Goal: Find specific fact: Find specific fact

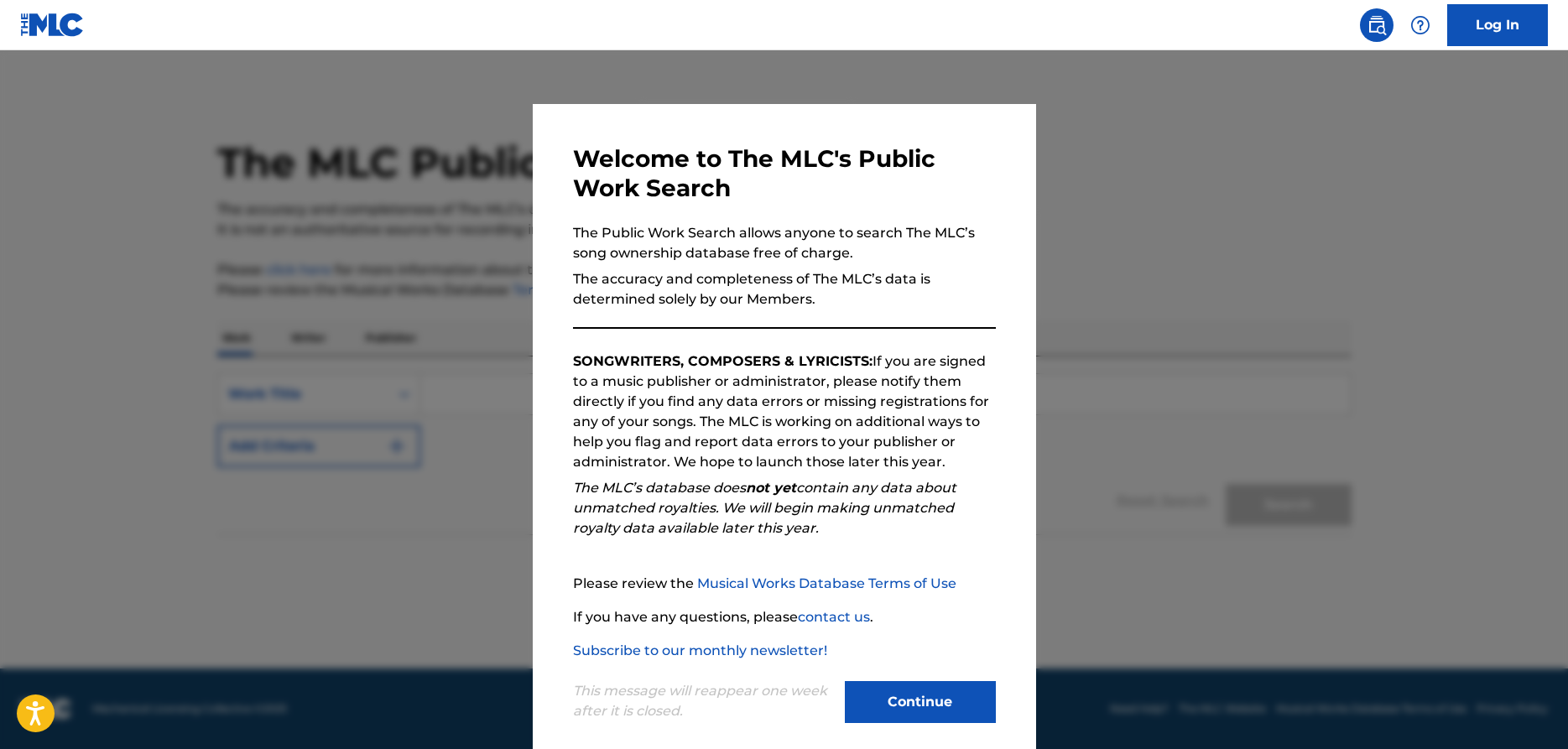
click at [916, 704] on button "Continue" at bounding box center [920, 702] width 151 height 42
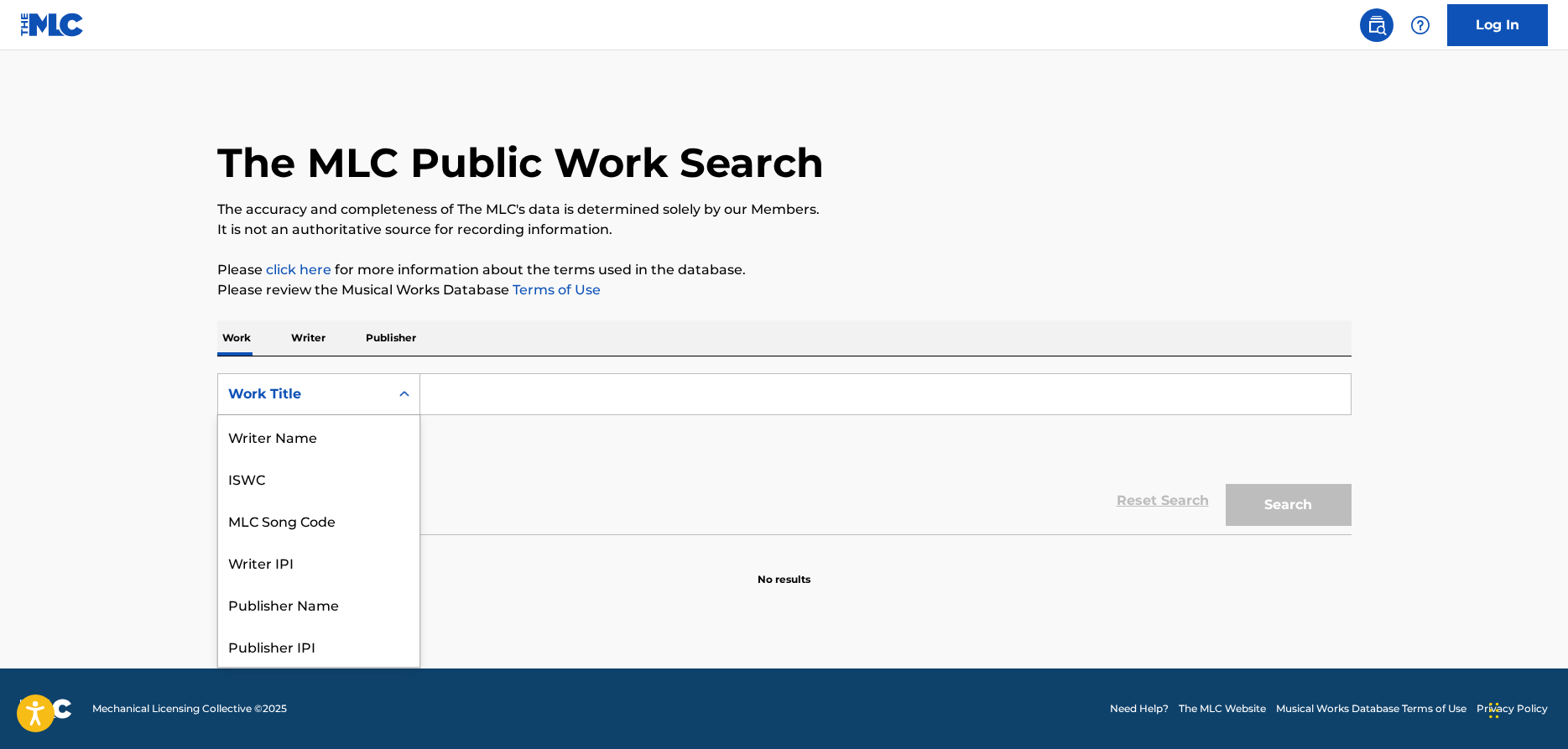
click at [396, 395] on div "Search Form" at bounding box center [403, 393] width 30 height 30
click at [343, 439] on div "MLC Song Code" at bounding box center [318, 437] width 201 height 42
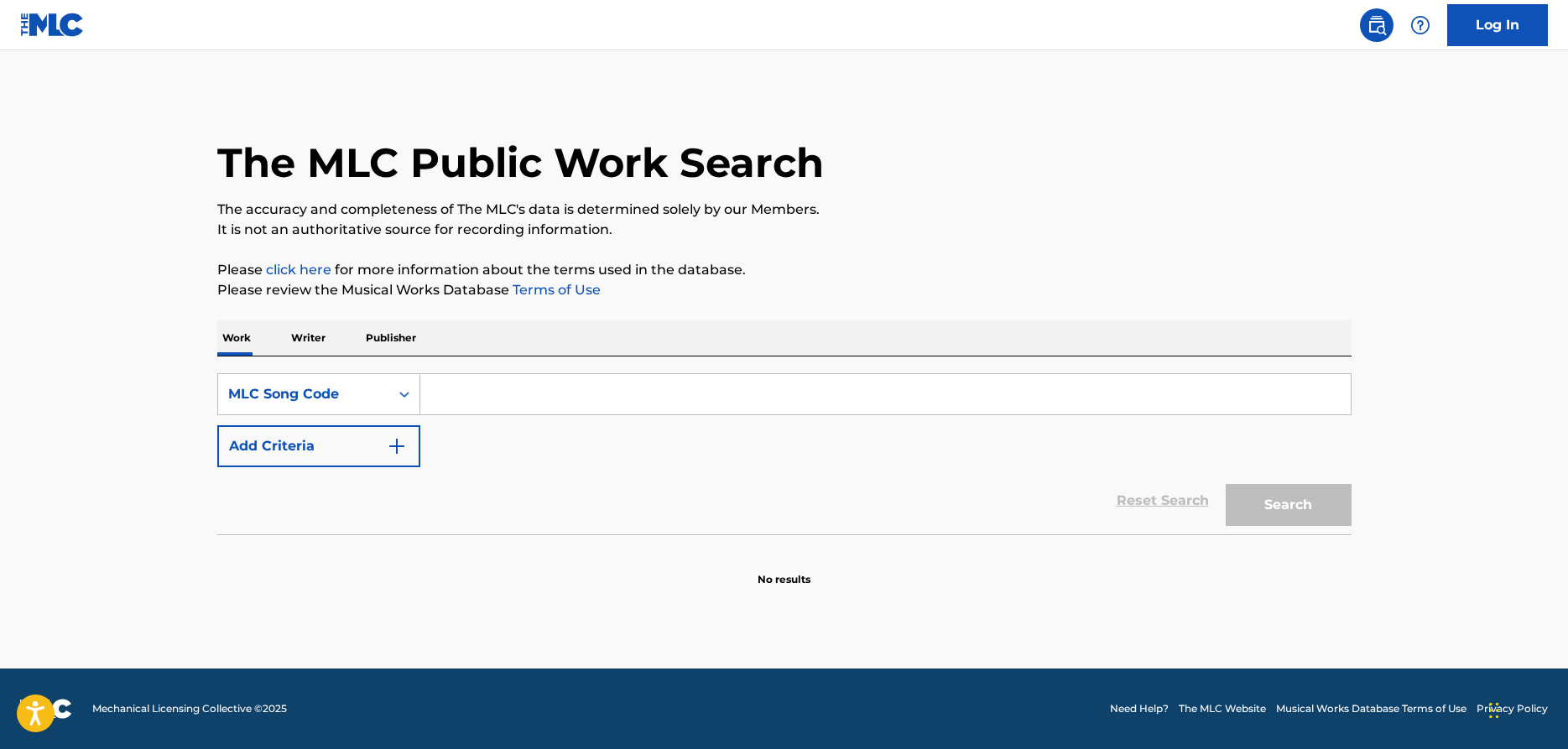
click at [451, 399] on input "Search Form" at bounding box center [885, 394] width 930 height 40
type input "DV7JXX"
click at [1290, 505] on button "Search" at bounding box center [1288, 505] width 126 height 42
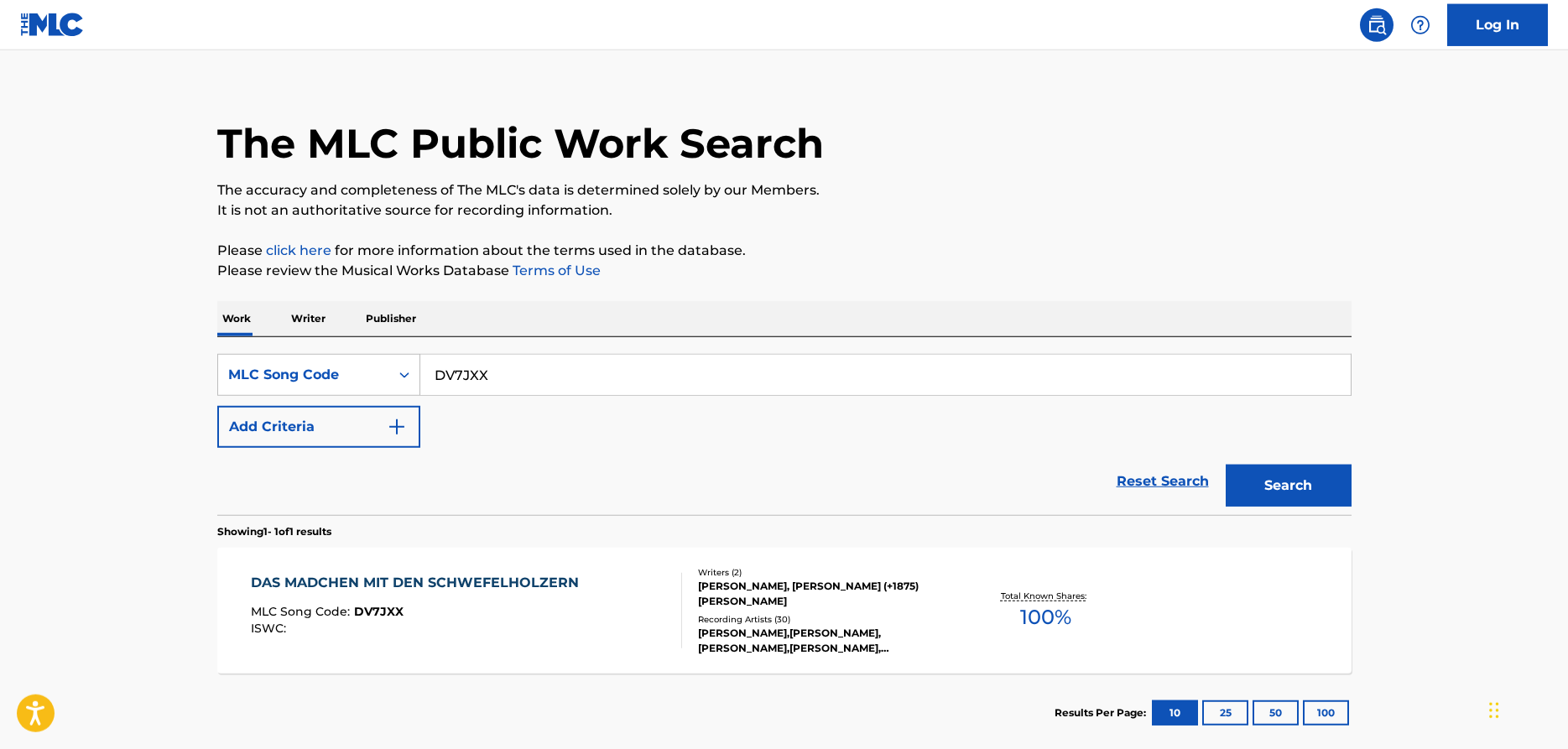
scroll to position [111, 0]
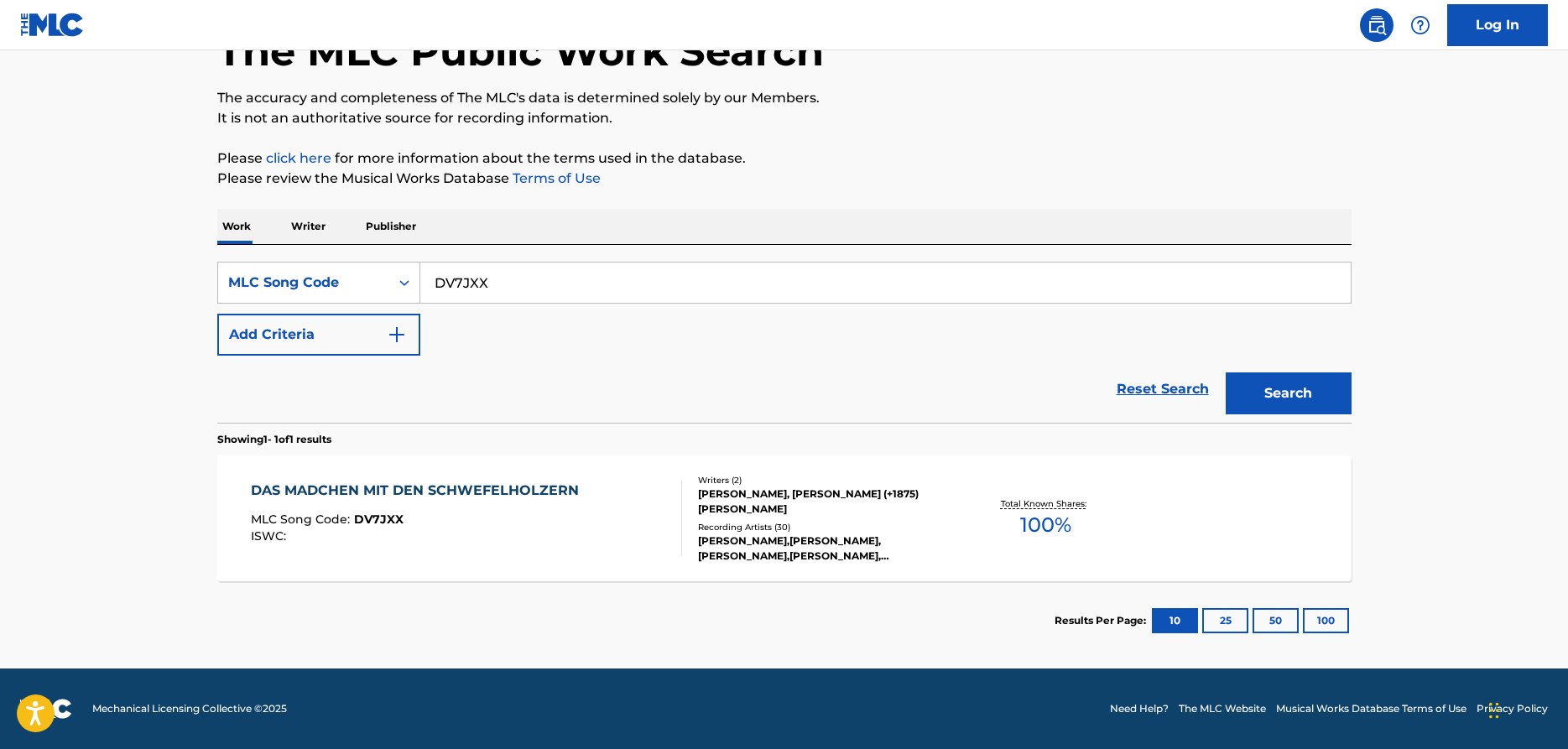
click at [417, 523] on div "MLC Song Code : DV7JXX" at bounding box center [419, 521] width 336 height 17
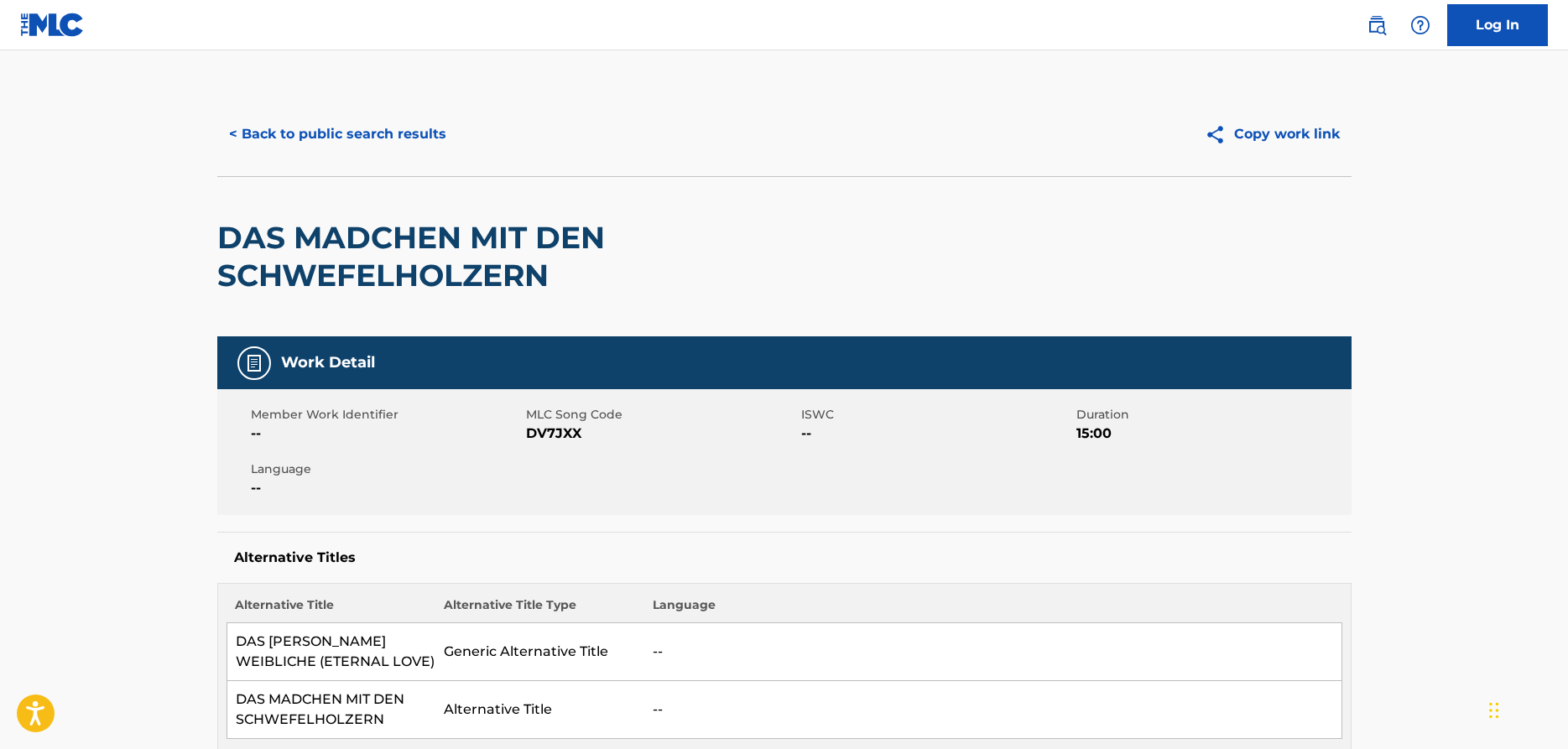
click at [381, 136] on button "< Back to public search results" at bounding box center [337, 134] width 241 height 42
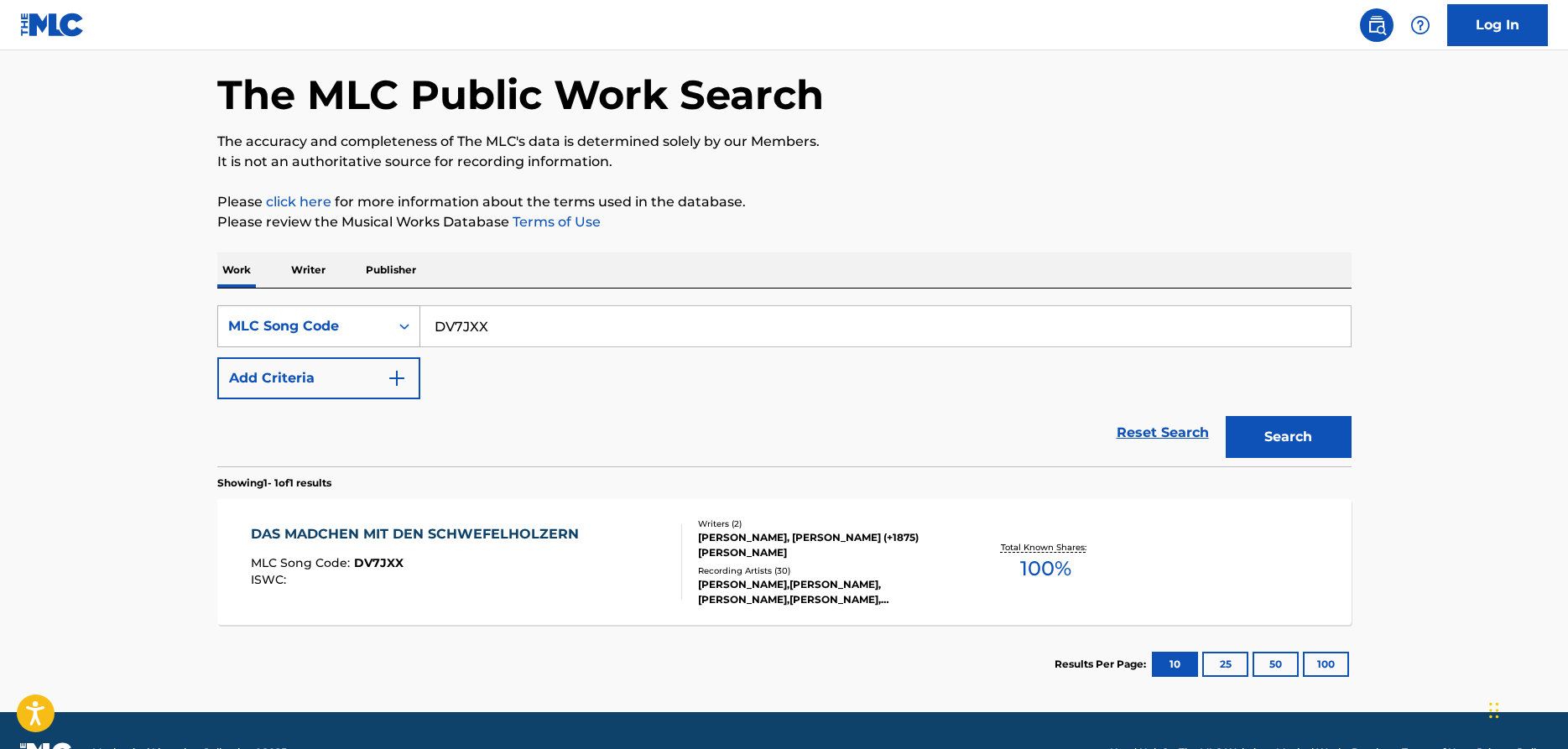
drag, startPoint x: 501, startPoint y: 327, endPoint x: 344, endPoint y: 320, distance: 157.2
click at [420, 322] on input "DV7JXX" at bounding box center [885, 326] width 930 height 40
type input "NV7FM1"
click at [1225, 416] on button "Search" at bounding box center [1288, 437] width 126 height 42
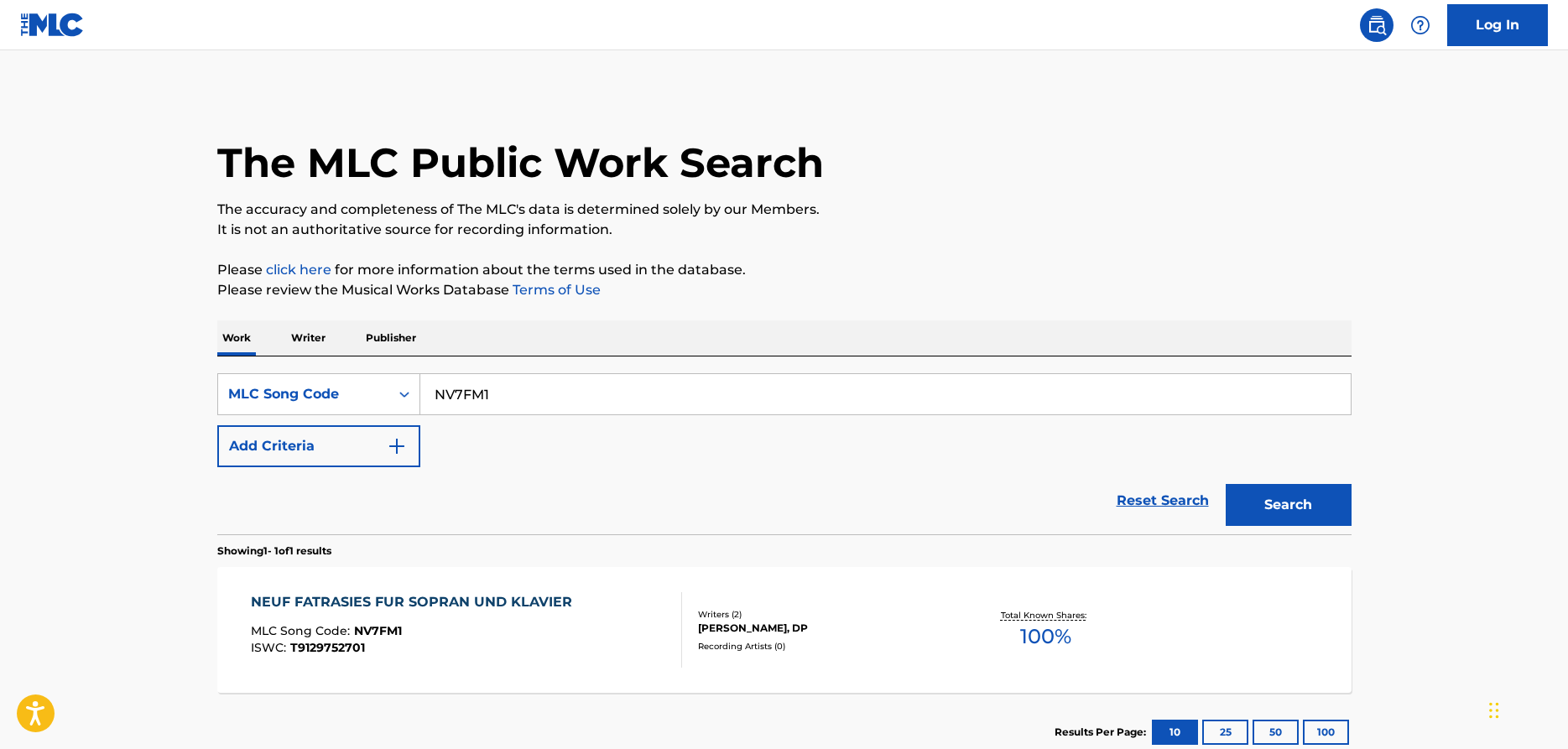
click at [370, 603] on div "NEUF FATRASIES FUR SOPRAN UND KLAVIER" at bounding box center [415, 602] width 330 height 20
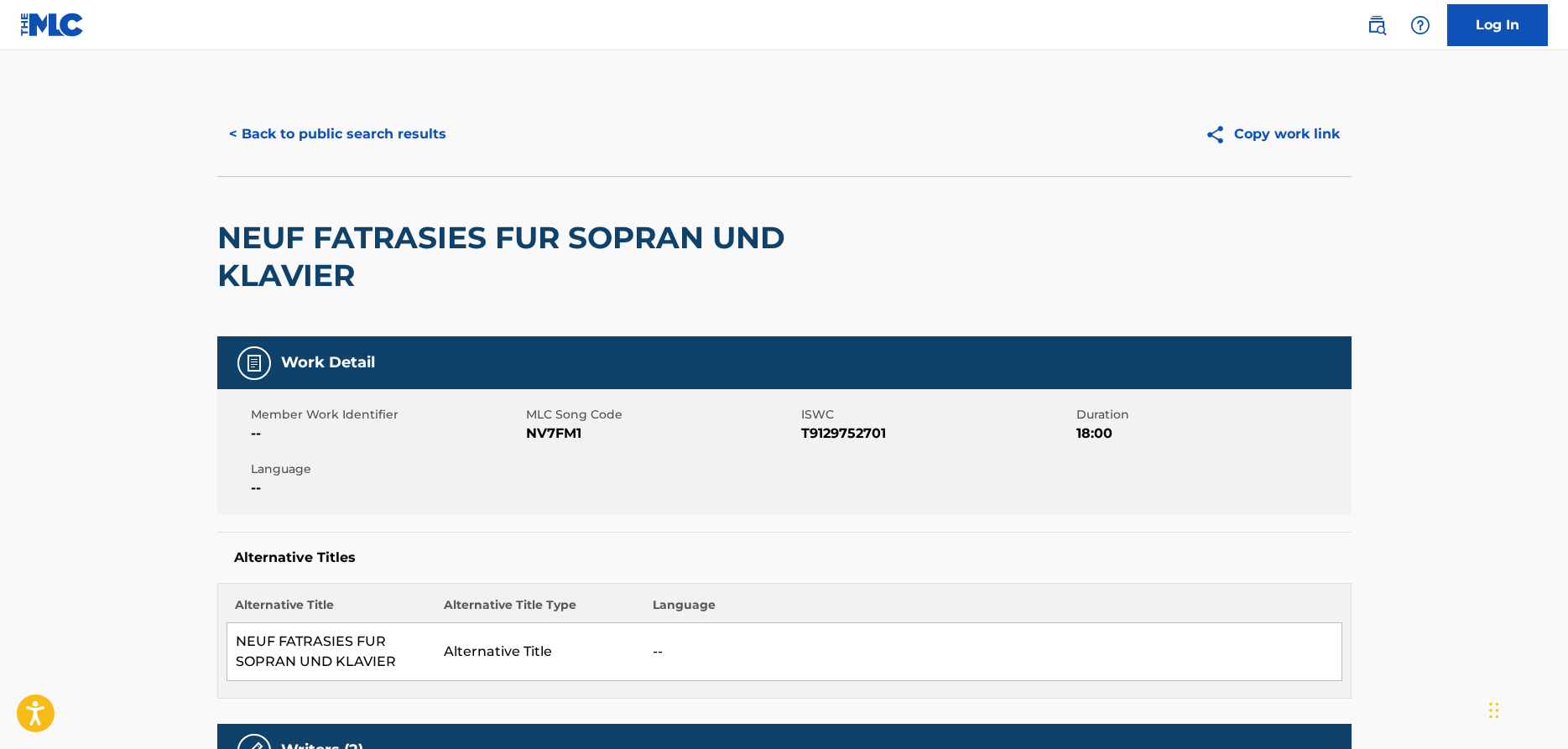
drag, startPoint x: 1458, startPoint y: 290, endPoint x: 1177, endPoint y: 204, distance: 293.9
click at [1454, 288] on main "< Back to public search results Copy work link NEUF FATRASIES FUR SOPRAN UND KL…" at bounding box center [784, 753] width 1568 height 1404
